Goal: Contribute content: Contribute content

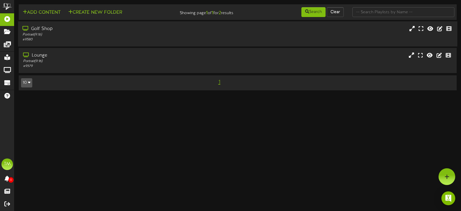
click at [98, 43] on div "Golf Shop Portrait ( 9:16 ) # 9580" at bounding box center [238, 33] width 440 height 25
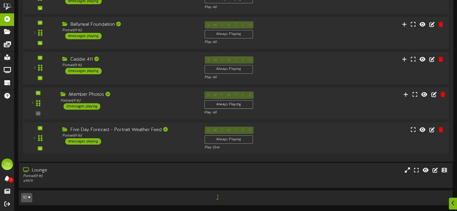
click at [104, 94] on div "Member Photos" at bounding box center [128, 94] width 135 height 7
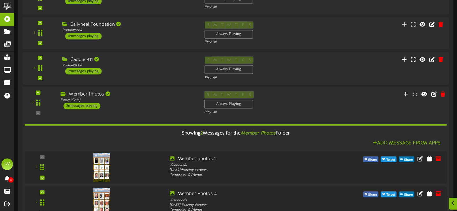
scroll to position [157, 0]
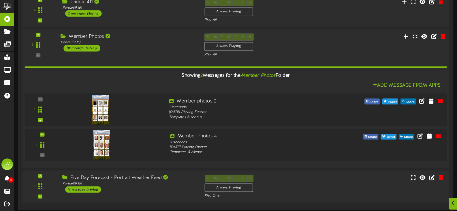
click at [98, 104] on img at bounding box center [100, 109] width 17 height 29
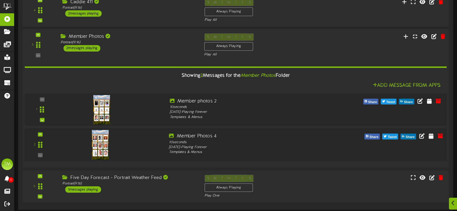
click at [108, 140] on img at bounding box center [100, 144] width 17 height 29
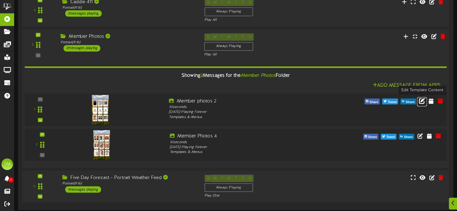
click at [424, 100] on icon at bounding box center [422, 100] width 6 height 6
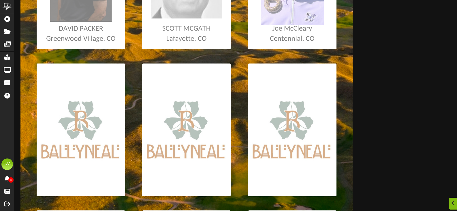
scroll to position [202, 0]
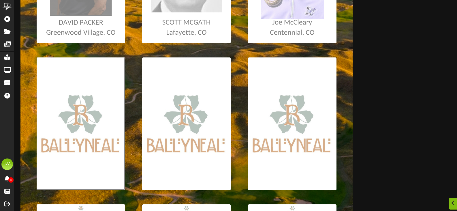
type input "**********"
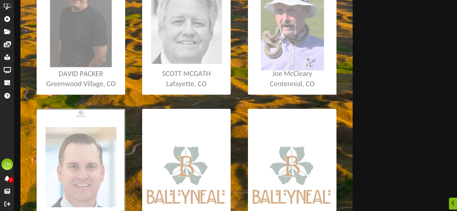
scroll to position [231, 0]
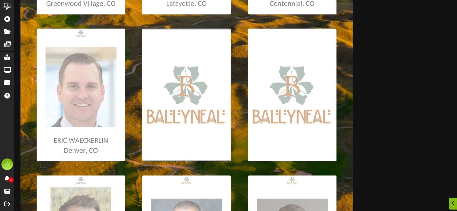
type input "**********"
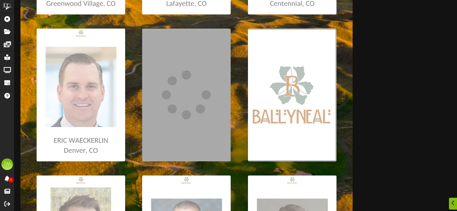
click at [290, 110] on input "file" at bounding box center [3, 95] width 667 height 133
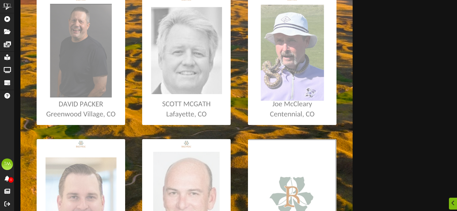
scroll to position [173, 0]
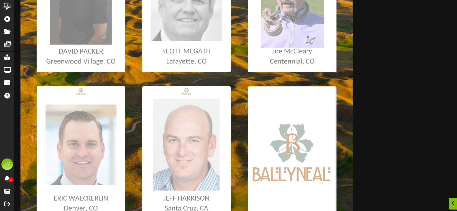
click at [265, 119] on input "file" at bounding box center [3, 152] width 667 height 133
type input "**********"
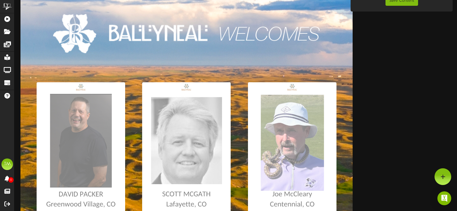
scroll to position [0, 0]
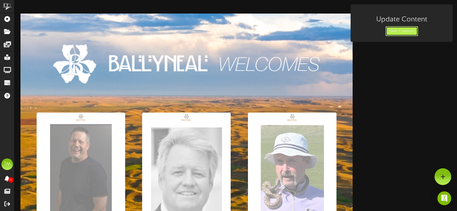
click at [400, 34] on button "Save Content" at bounding box center [402, 31] width 33 height 10
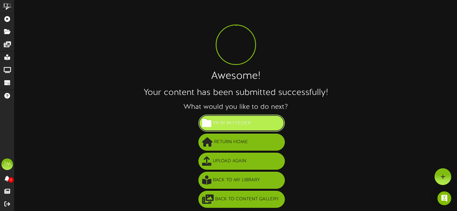
click at [261, 124] on button "View in Folder" at bounding box center [241, 122] width 87 height 17
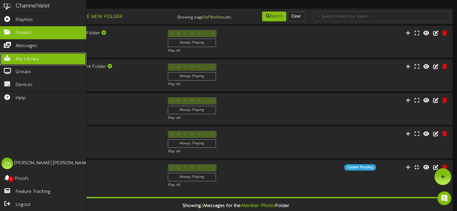
click at [18, 60] on span "My Library" at bounding box center [27, 59] width 23 height 7
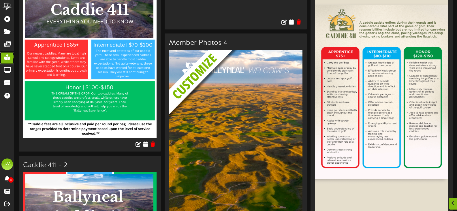
scroll to position [1903, 0]
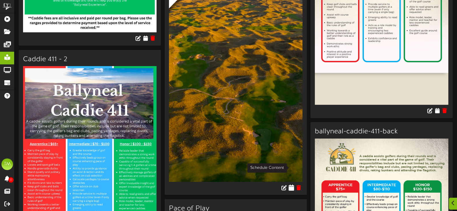
click at [292, 184] on icon at bounding box center [291, 187] width 5 height 6
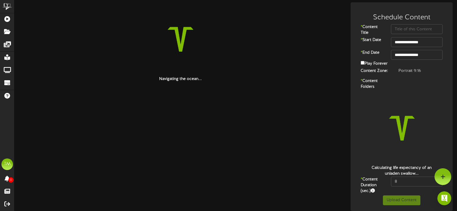
scroll to position [5, 0]
click at [409, 28] on input "text" at bounding box center [417, 29] width 52 height 10
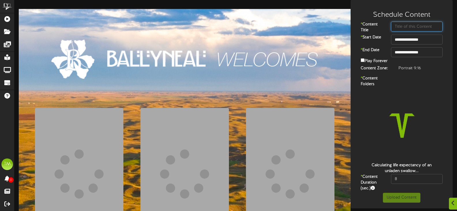
scroll to position [14, 0]
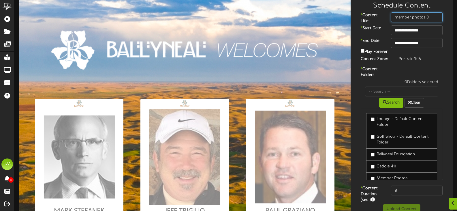
type input "member photos 3"
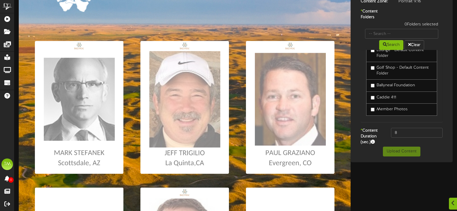
scroll to position [17, 0]
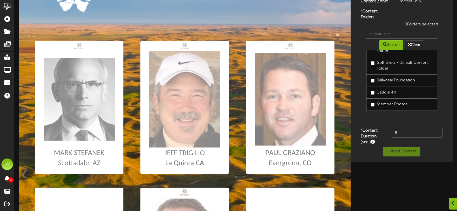
click at [370, 108] on link "Member Photos" at bounding box center [401, 104] width 71 height 12
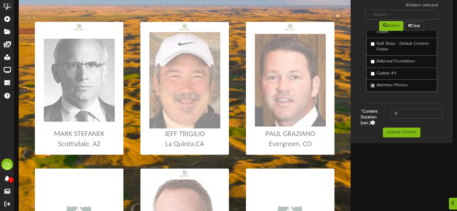
scroll to position [100, 0]
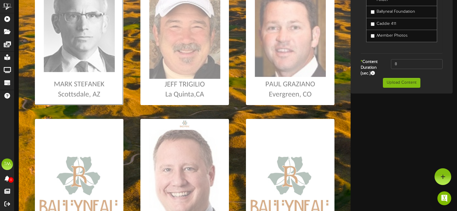
scroll to position [129, 0]
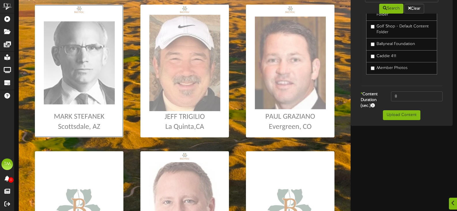
scroll to position [187, 0]
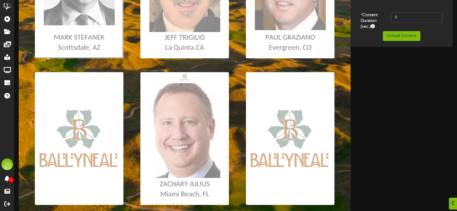
type input "**********"
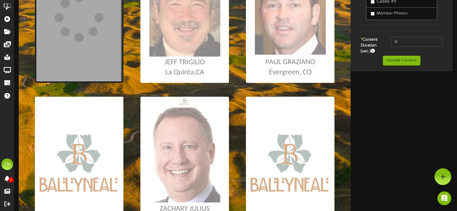
scroll to position [100, 0]
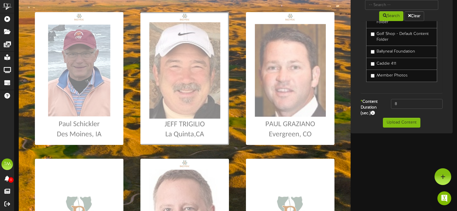
type input "**********"
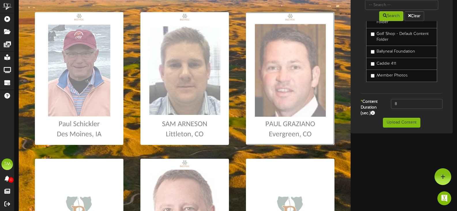
click at [268, 131] on input "file" at bounding box center [1, 78] width 667 height 133
type input "**********"
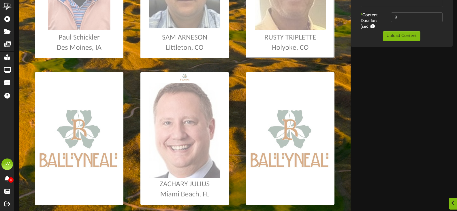
scroll to position [216, 0]
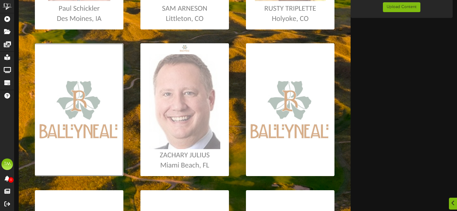
type input "**********"
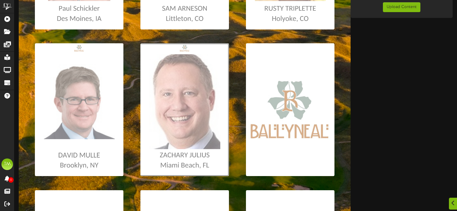
type input "**********"
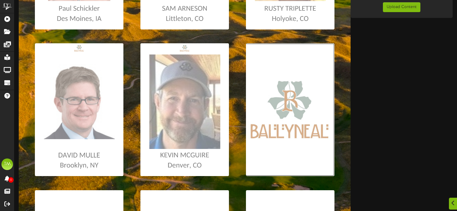
click at [303, 146] on input "file" at bounding box center [1, 109] width 667 height 133
type input "**********"
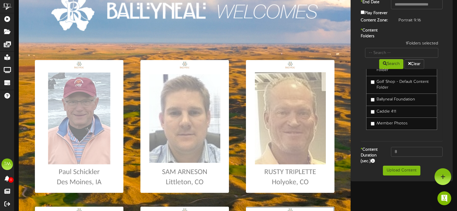
scroll to position [43, 0]
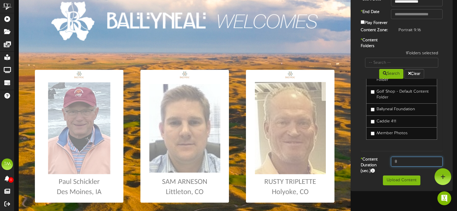
click at [416, 165] on input "8" at bounding box center [417, 162] width 52 height 10
type input "10"
click at [402, 179] on button "Upload Content" at bounding box center [401, 180] width 37 height 10
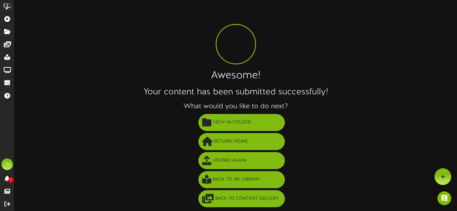
scroll to position [1, 0]
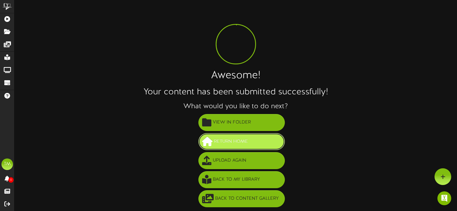
click at [220, 136] on button "Return Home" at bounding box center [241, 141] width 87 height 17
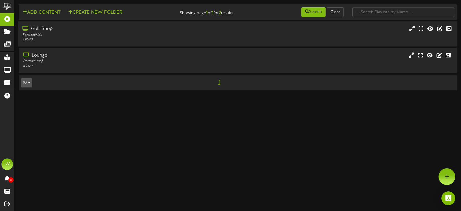
click at [188, 35] on div "Portrait ( 9:16 )" at bounding box center [109, 34] width 174 height 5
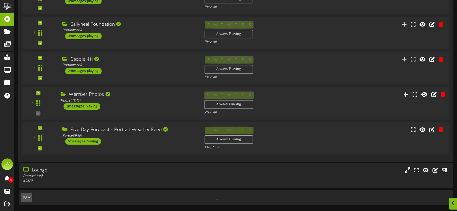
click at [143, 102] on div "Portrait ( 9:16 )" at bounding box center [128, 100] width 135 height 5
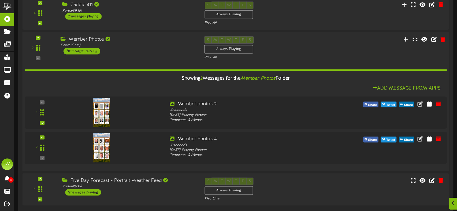
scroll to position [205, 0]
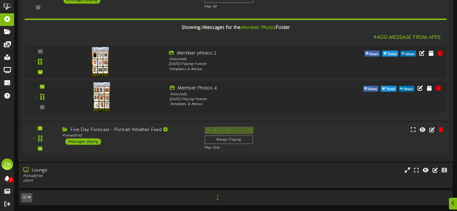
click at [95, 55] on img at bounding box center [100, 61] width 17 height 29
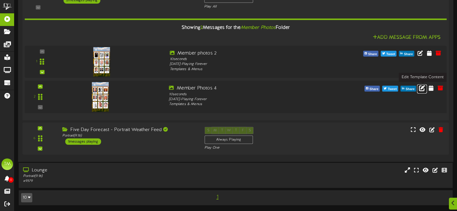
click at [421, 88] on icon at bounding box center [422, 87] width 6 height 6
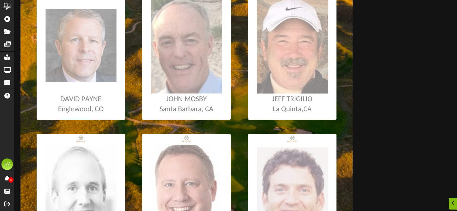
scroll to position [288, 0]
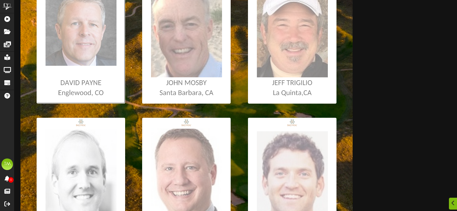
type input "**********"
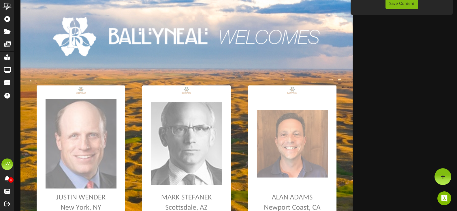
scroll to position [0, 0]
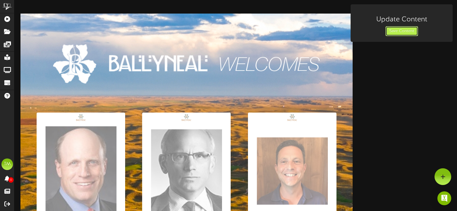
click at [394, 31] on button "Save Content" at bounding box center [402, 31] width 33 height 10
